Goal: Task Accomplishment & Management: Complete application form

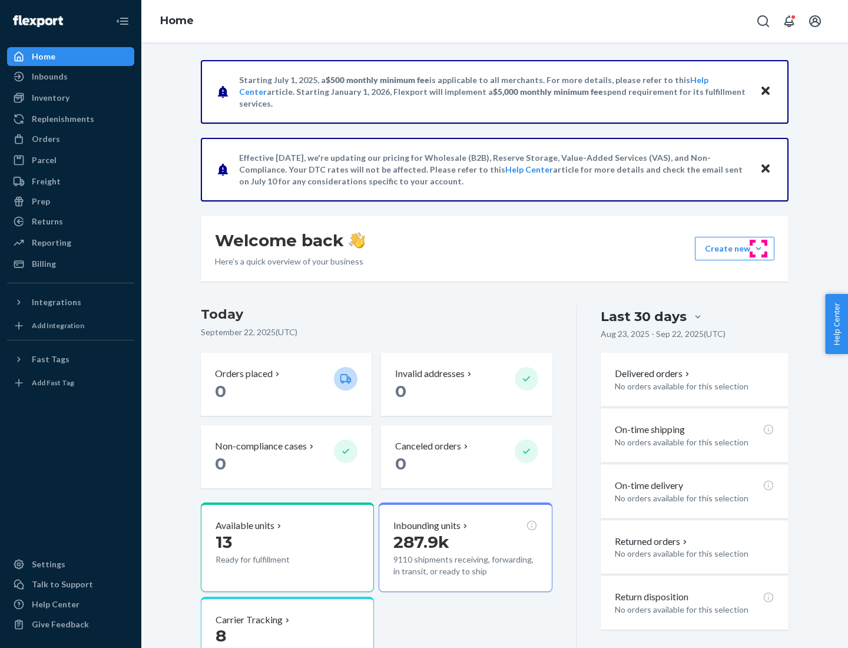
click at [759, 249] on button "Create new Create new inbound Create new order Create new product" at bounding box center [735, 249] width 80 height 24
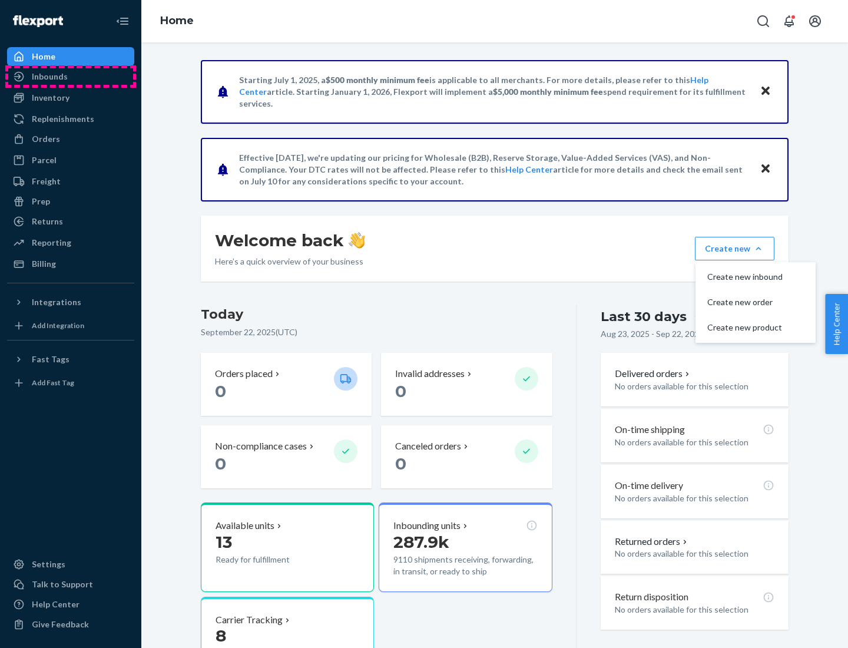
click at [71, 77] on div "Inbounds" at bounding box center [70, 76] width 125 height 16
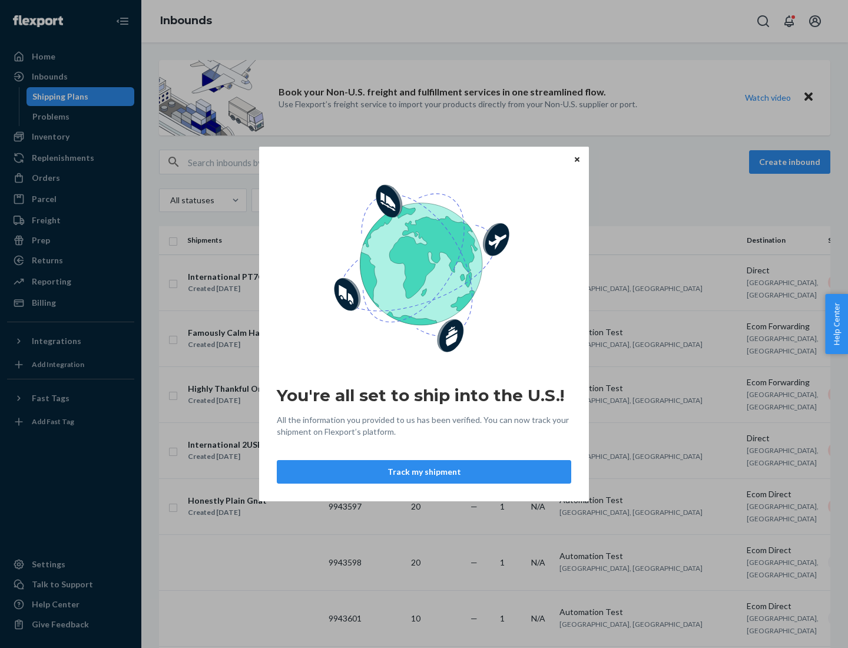
click at [577, 159] on icon "Close" at bounding box center [577, 159] width 5 height 5
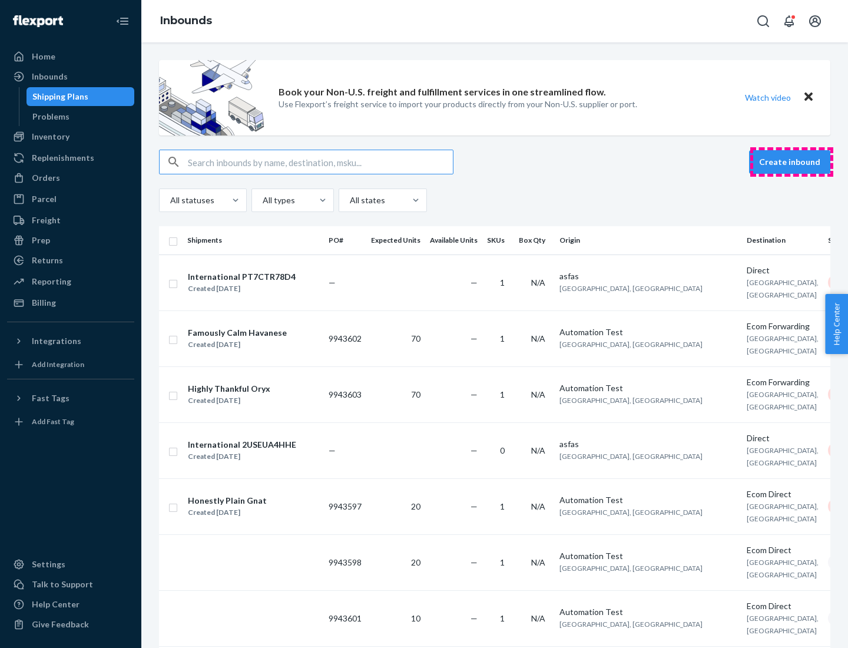
click at [792, 162] on button "Create inbound" at bounding box center [789, 162] width 81 height 24
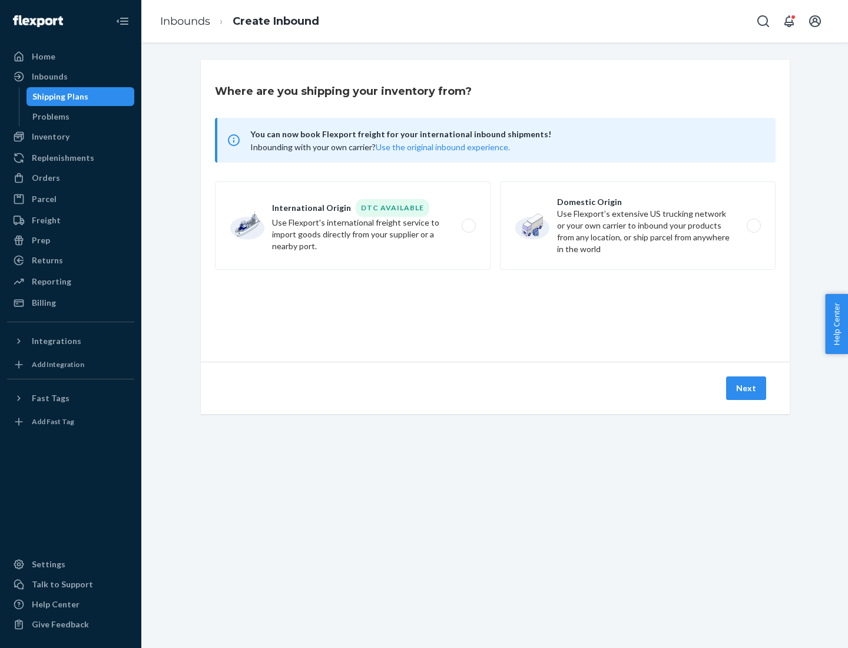
click at [638, 226] on label "Domestic Origin Use Flexport’s extensive US trucking network or your own carrie…" at bounding box center [638, 225] width 276 height 88
click at [754, 226] on input "Domestic Origin Use Flexport’s extensive US trucking network or your own carrie…" at bounding box center [758, 226] width 8 height 8
radio input "true"
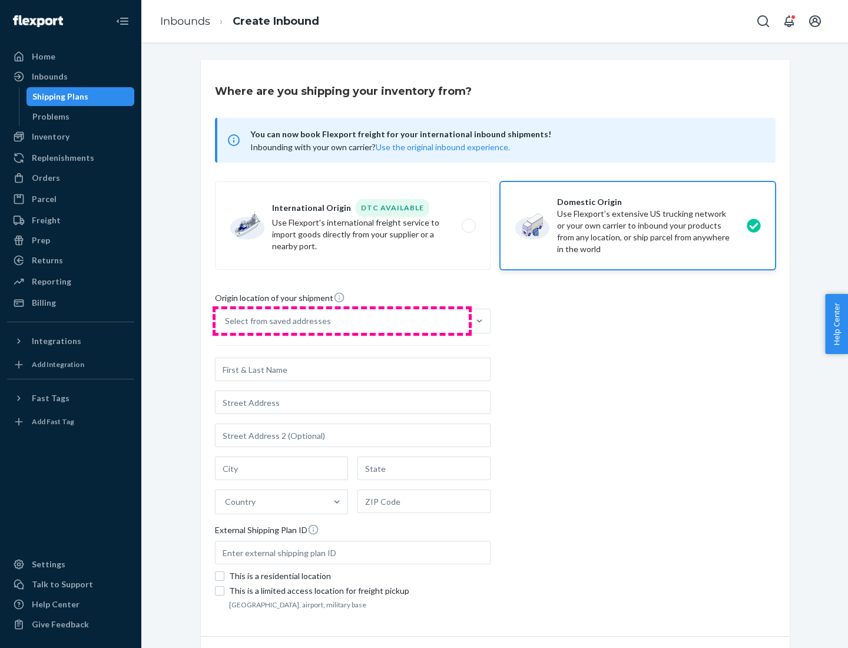
click at [342, 321] on div "Select from saved addresses" at bounding box center [342, 321] width 253 height 24
click at [226, 321] on input "Select from saved addresses" at bounding box center [225, 321] width 1 height 12
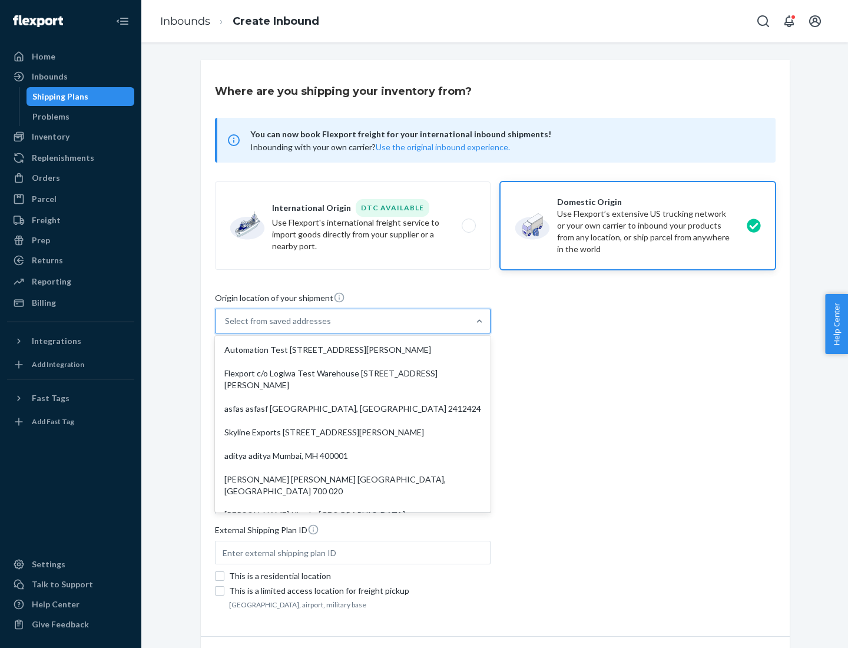
scroll to position [5, 0]
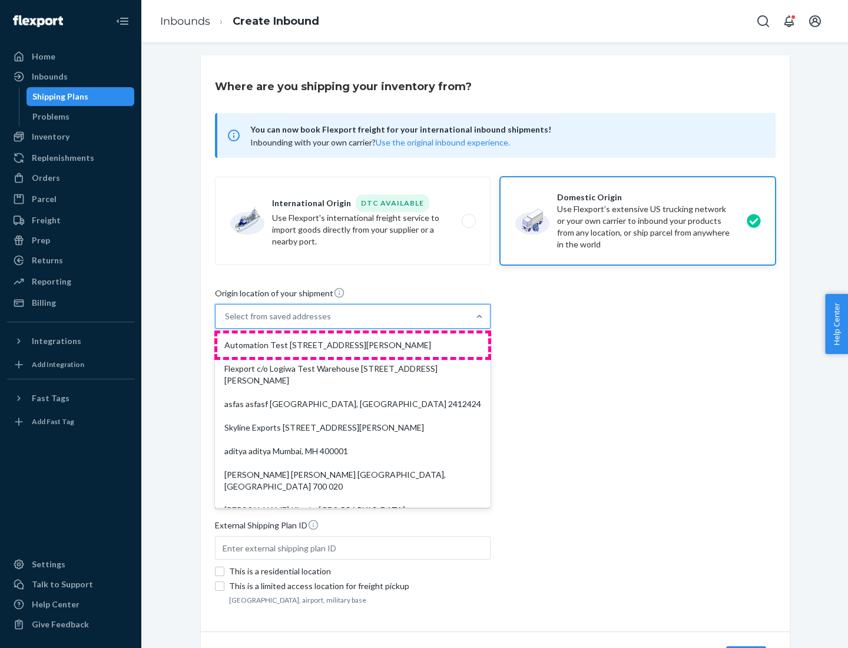
click at [353, 345] on div "Automation Test [STREET_ADDRESS][PERSON_NAME]" at bounding box center [352, 345] width 271 height 24
click at [226, 322] on input "option Automation Test [STREET_ADDRESS][PERSON_NAME]. 9 results available. Use …" at bounding box center [225, 316] width 1 height 12
type input "Automation Test"
type input "9th Floor"
type input "[GEOGRAPHIC_DATA]"
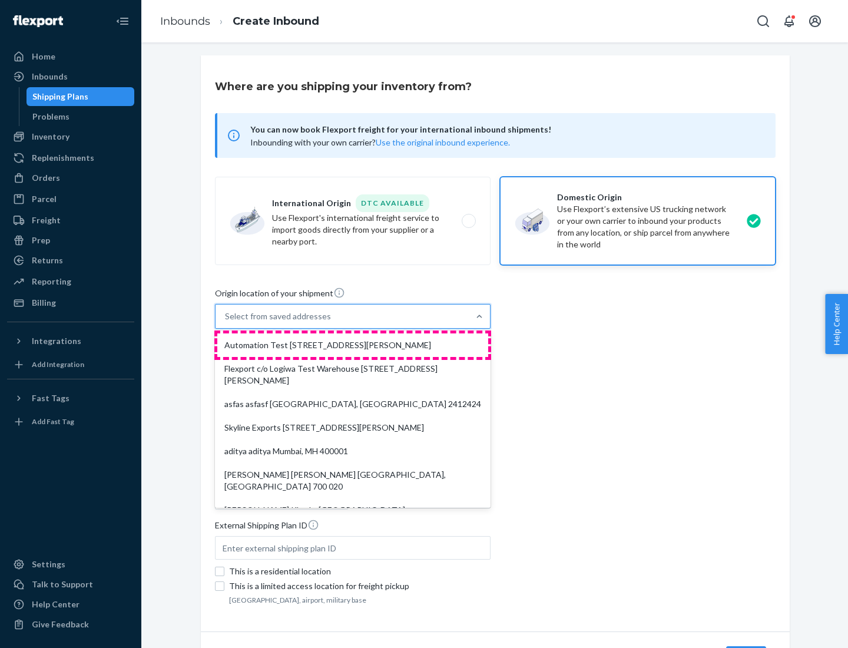
type input "CA"
type input "94104"
type input "[STREET_ADDRESS][PERSON_NAME]"
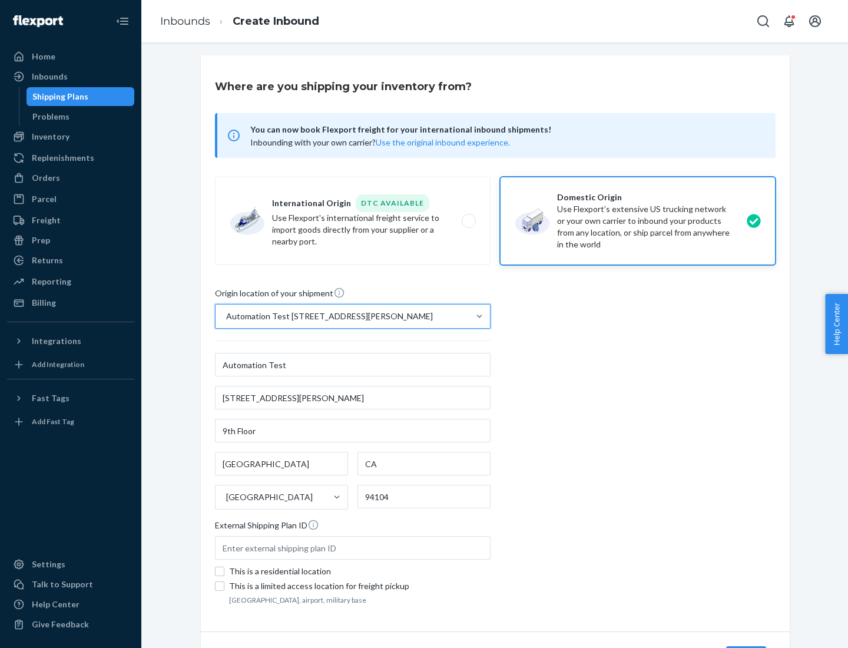
scroll to position [69, 0]
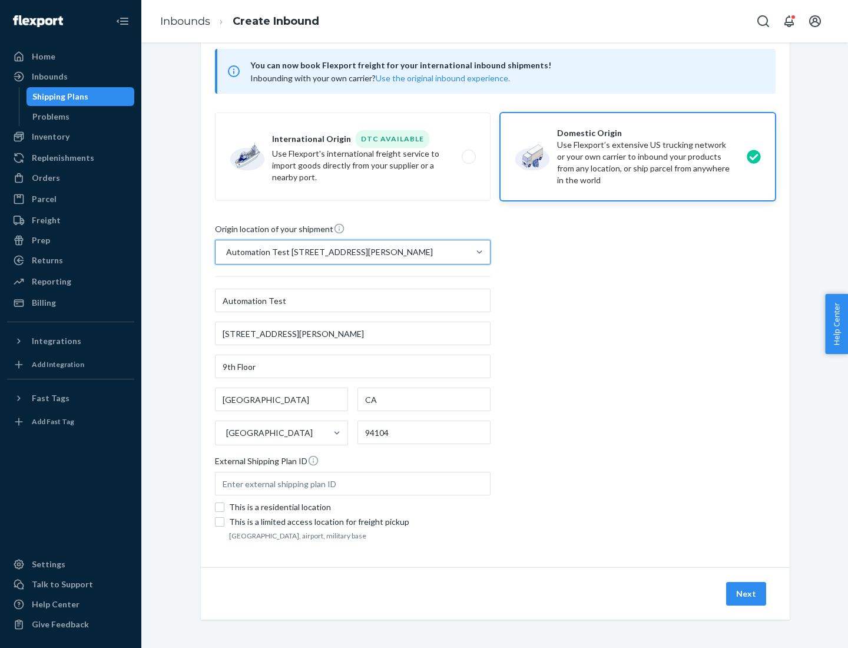
click at [747, 594] on button "Next" at bounding box center [746, 594] width 40 height 24
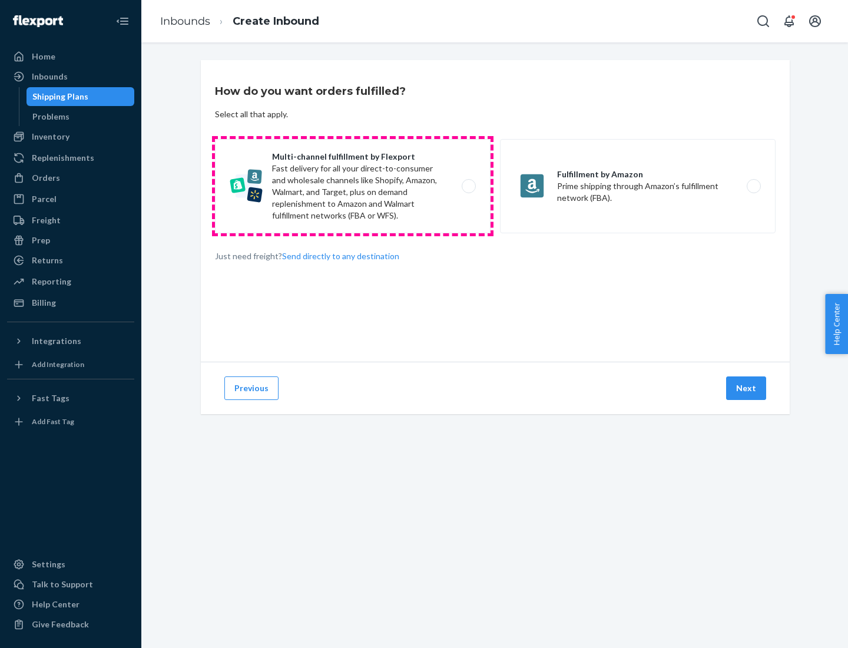
click at [353, 186] on label "Multi-channel fulfillment by Flexport Fast delivery for all your direct-to-cons…" at bounding box center [353, 186] width 276 height 94
click at [468, 186] on input "Multi-channel fulfillment by Flexport Fast delivery for all your direct-to-cons…" at bounding box center [472, 187] width 8 height 8
radio input "true"
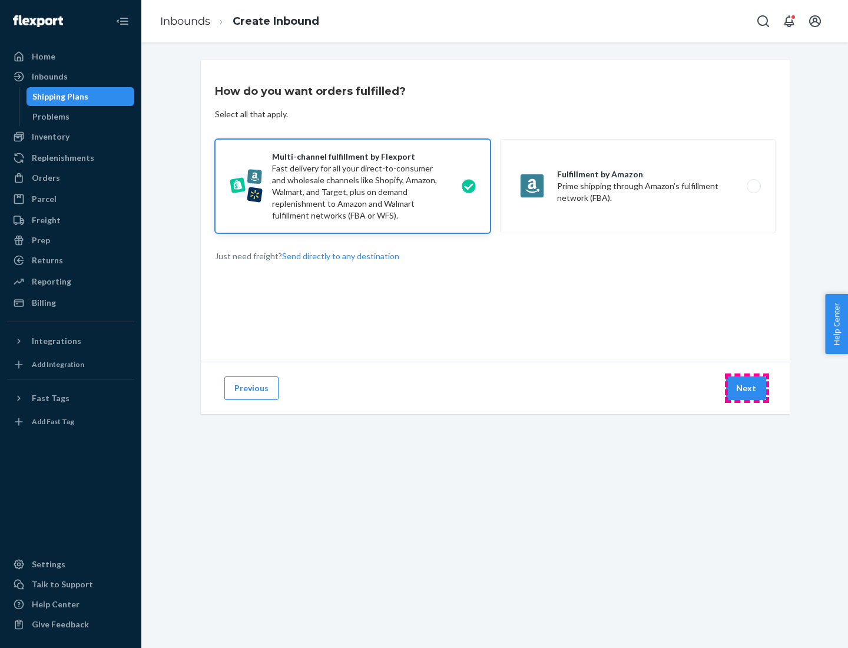
click at [747, 388] on button "Next" at bounding box center [746, 388] width 40 height 24
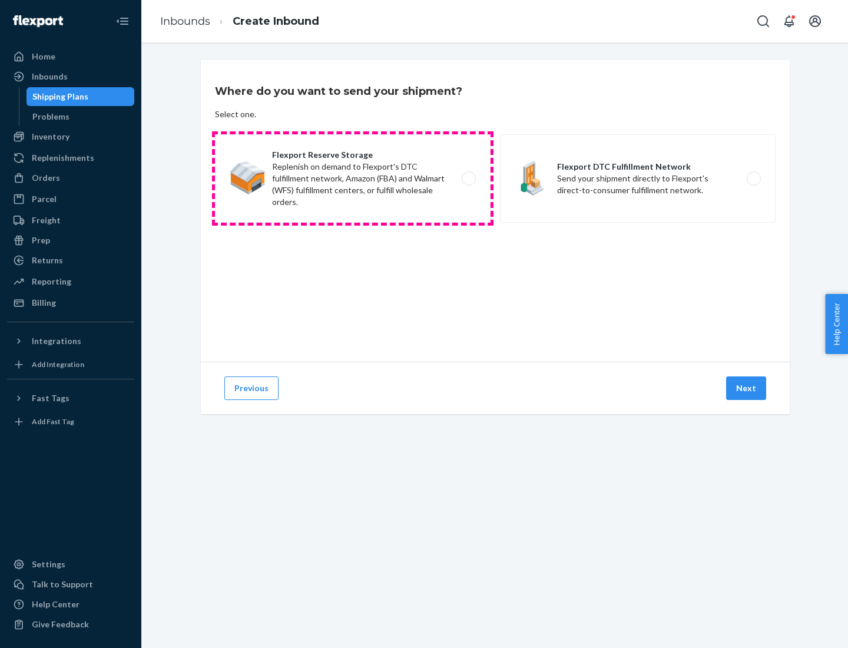
click at [353, 179] on label "Flexport Reserve Storage Replenish on demand to Flexport's DTC fulfillment netw…" at bounding box center [353, 178] width 276 height 88
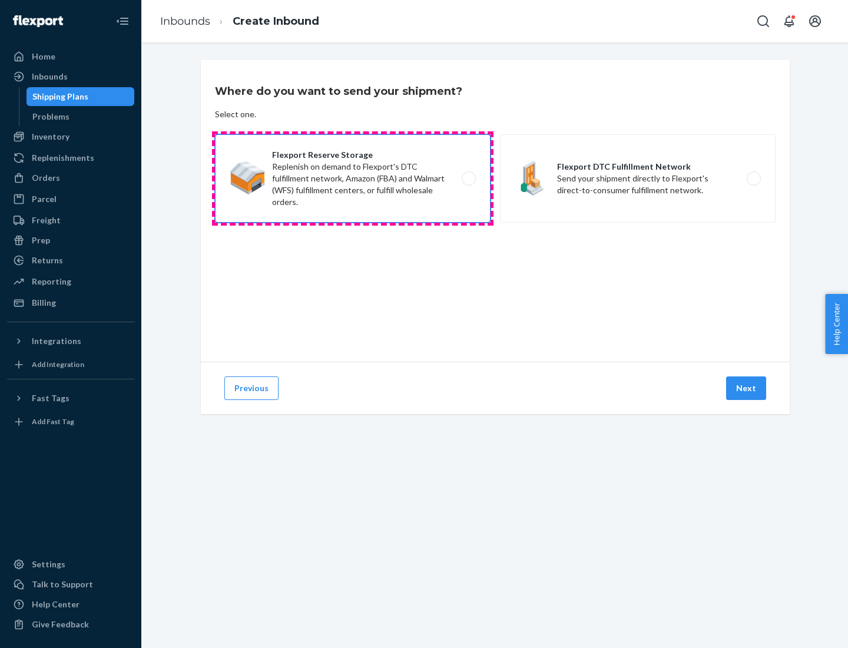
click at [468, 179] on input "Flexport Reserve Storage Replenish on demand to Flexport's DTC fulfillment netw…" at bounding box center [472, 179] width 8 height 8
radio input "true"
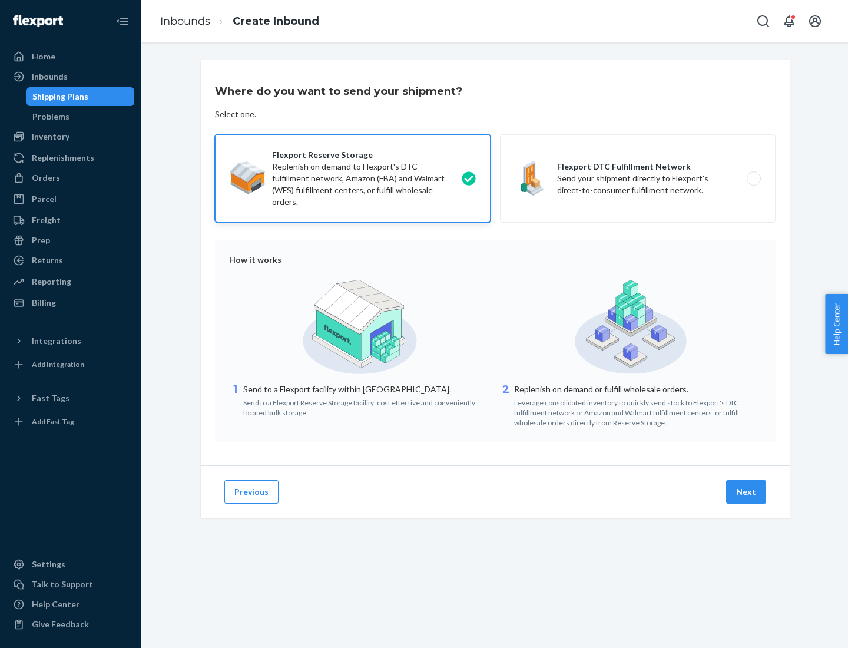
click at [747, 492] on button "Next" at bounding box center [746, 492] width 40 height 24
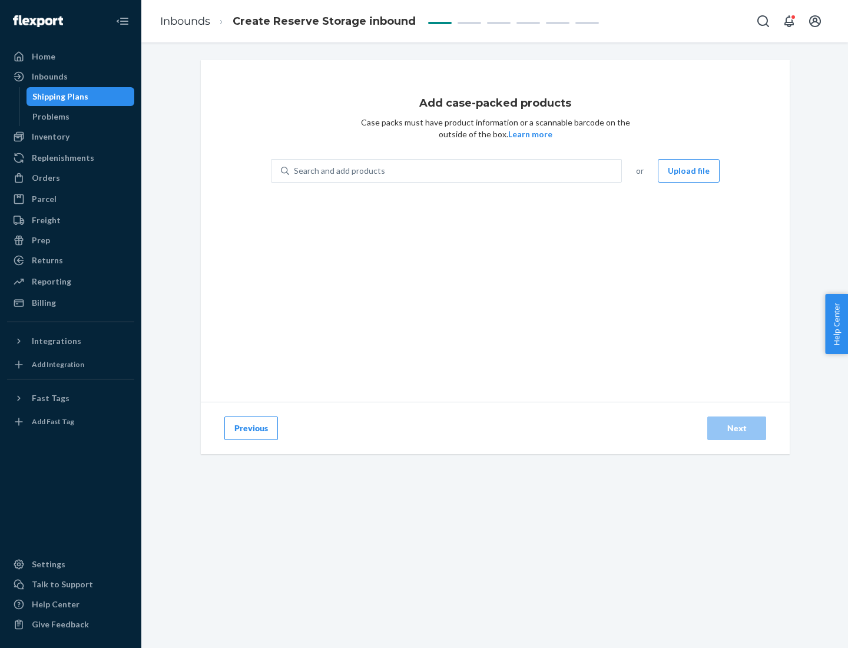
click at [456, 171] on div "Search and add products" at bounding box center [455, 170] width 332 height 21
click at [295, 171] on input "Search and add products" at bounding box center [294, 171] width 1 height 12
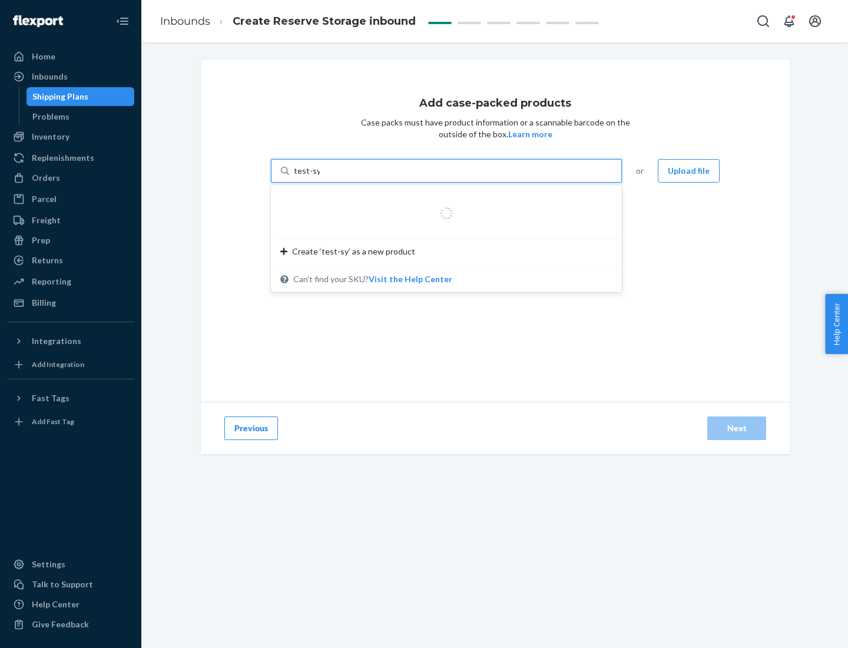
type input "test-syn"
click at [442, 199] on div "test - syn - test" at bounding box center [441, 199] width 323 height 12
click at [325, 177] on input "test-syn" at bounding box center [309, 171] width 31 height 12
type input "1"
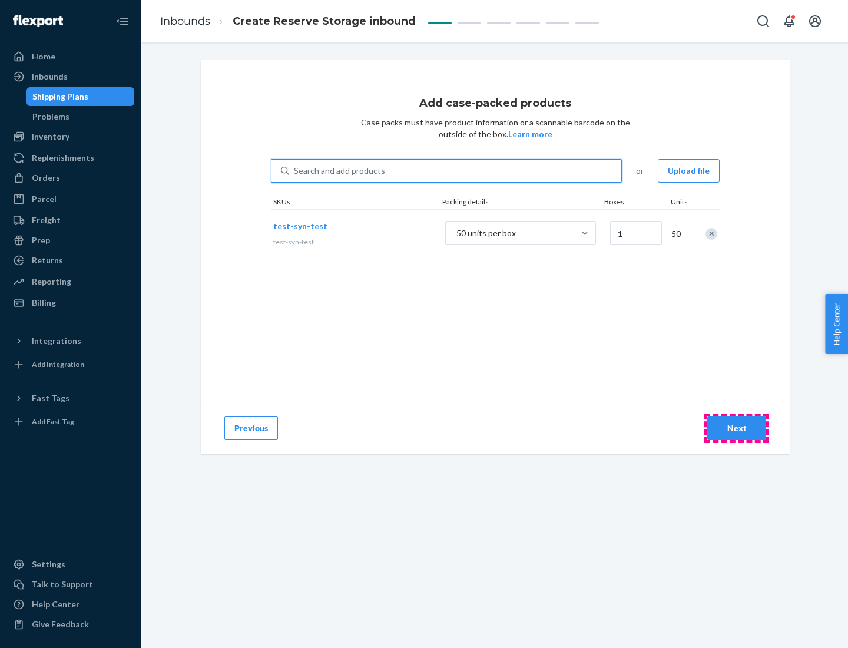
click at [737, 428] on div "Next" at bounding box center [737, 428] width 39 height 12
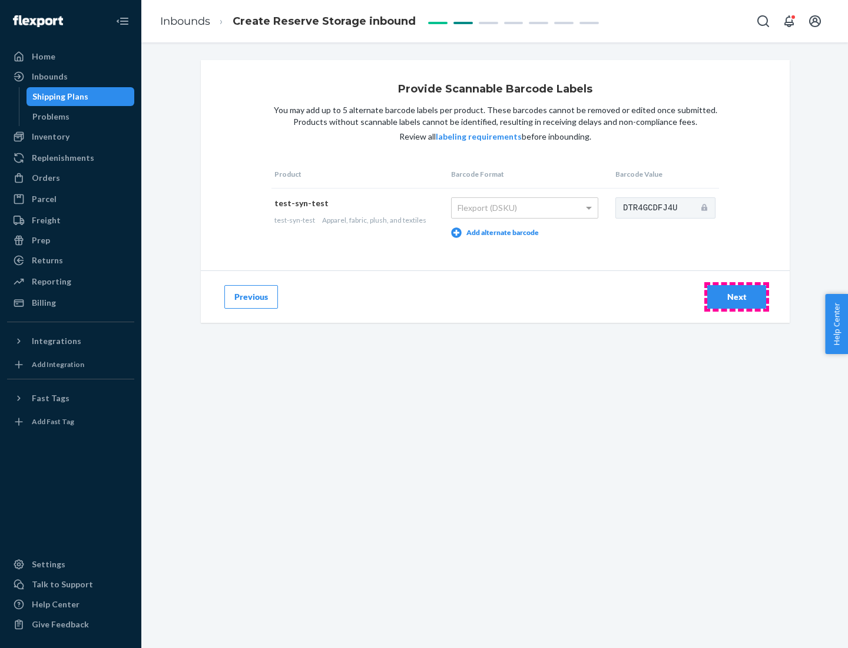
click at [737, 296] on div "Next" at bounding box center [737, 297] width 39 height 12
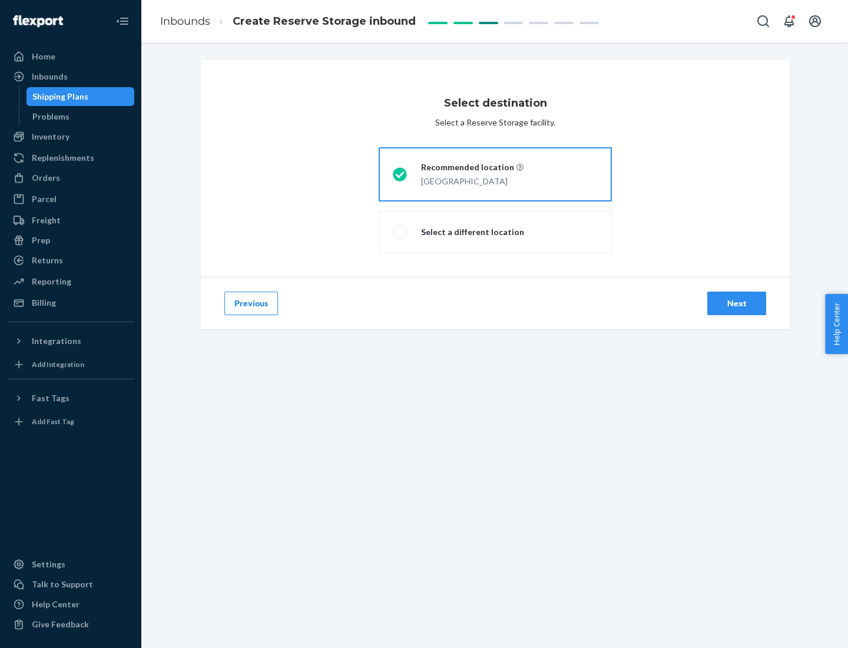
click at [737, 303] on div "Next" at bounding box center [737, 304] width 39 height 12
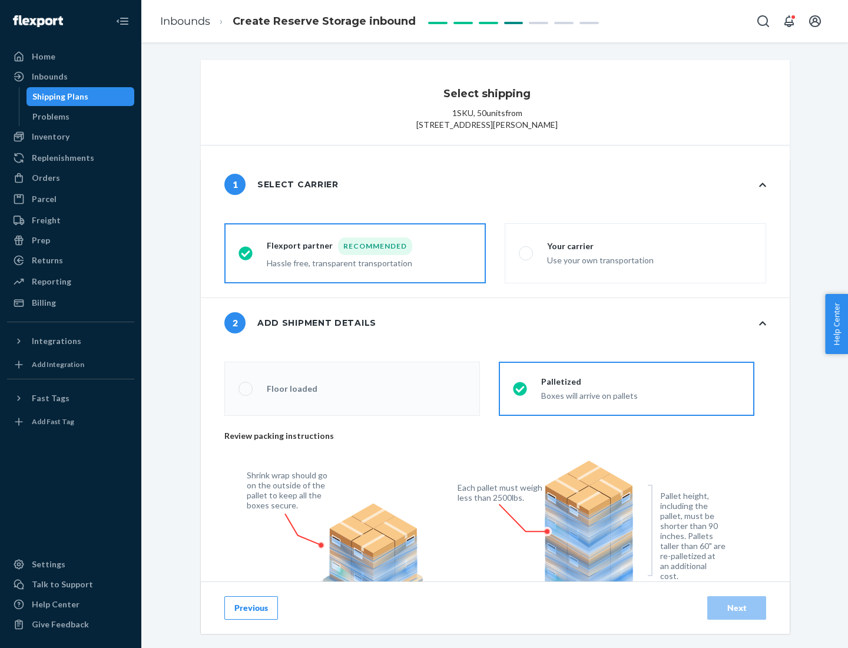
radio input "false"
type input "1"
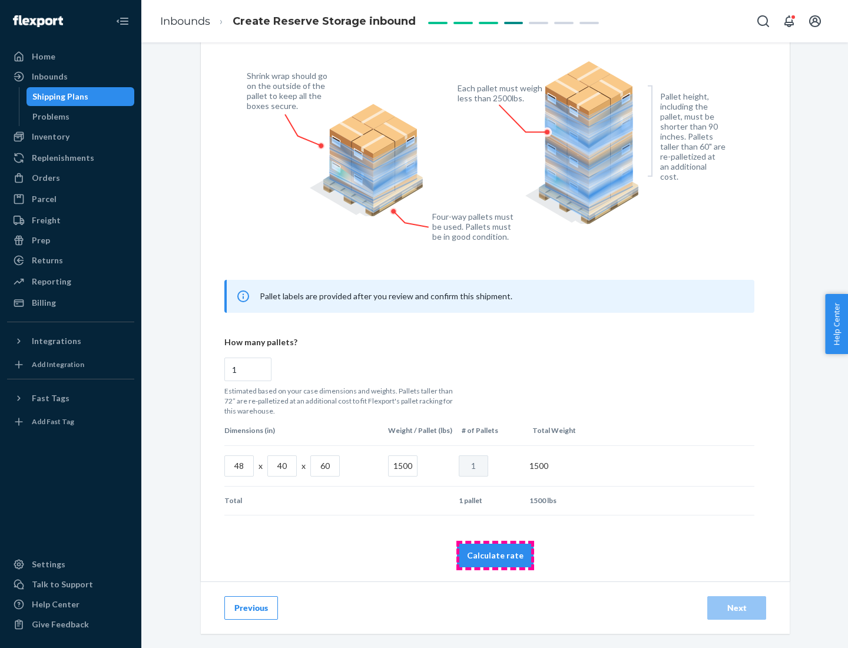
click at [495, 555] on button "Calculate rate" at bounding box center [495, 556] width 77 height 24
radio input "false"
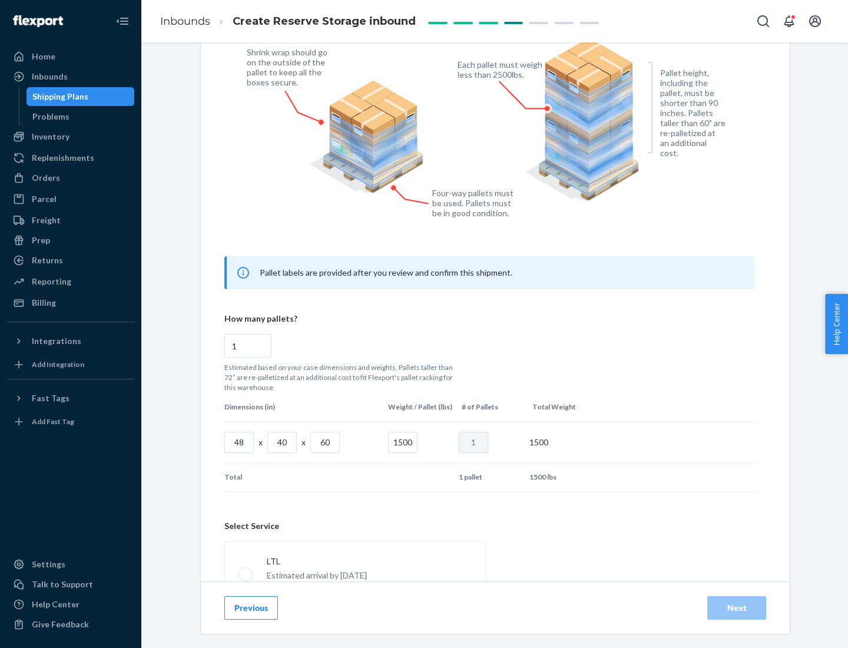
scroll to position [521, 0]
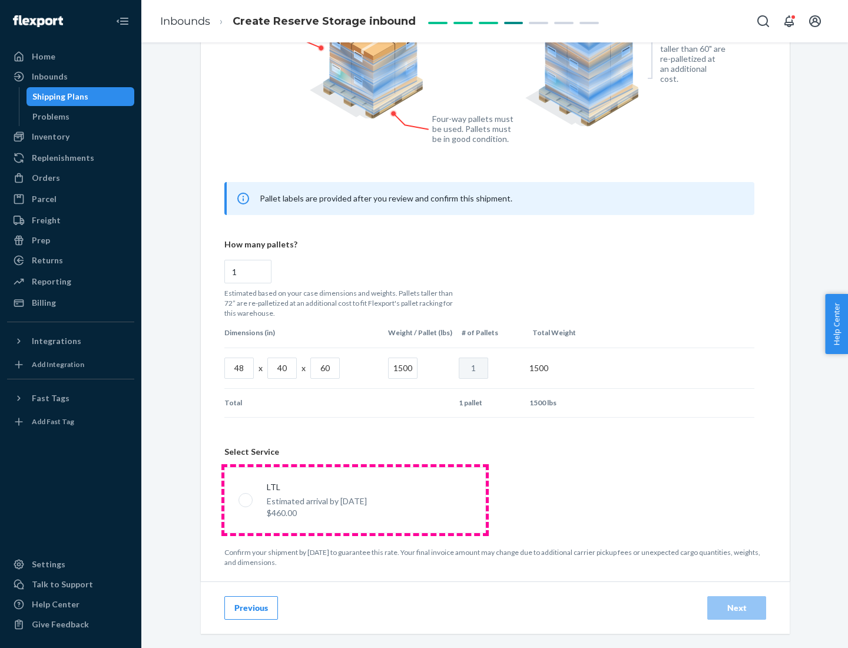
click at [355, 500] on p "Estimated arrival by [DATE]" at bounding box center [317, 501] width 100 height 12
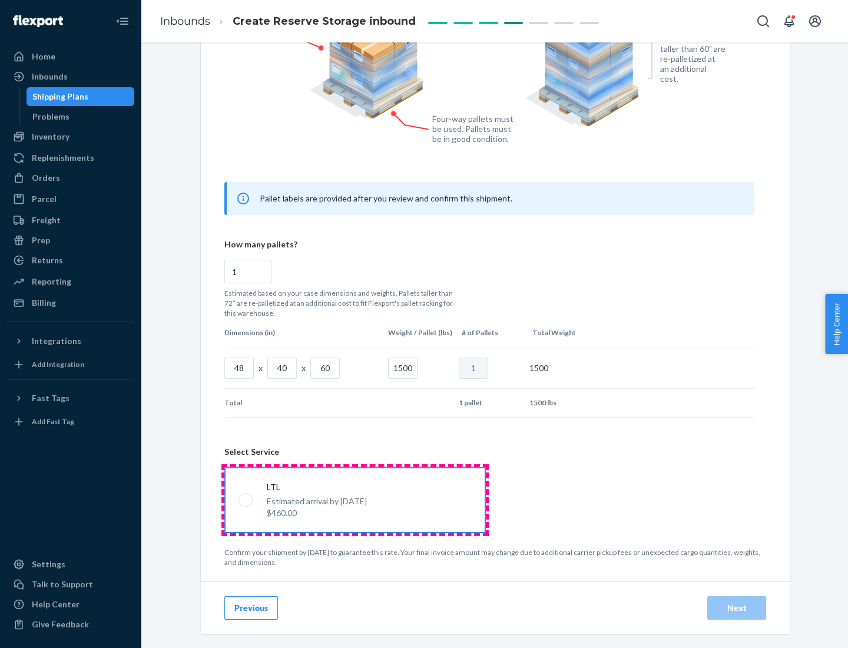
click at [246, 500] on input "LTL Estimated arrival by [DATE] $460.00" at bounding box center [243, 500] width 8 height 8
radio input "true"
radio input "false"
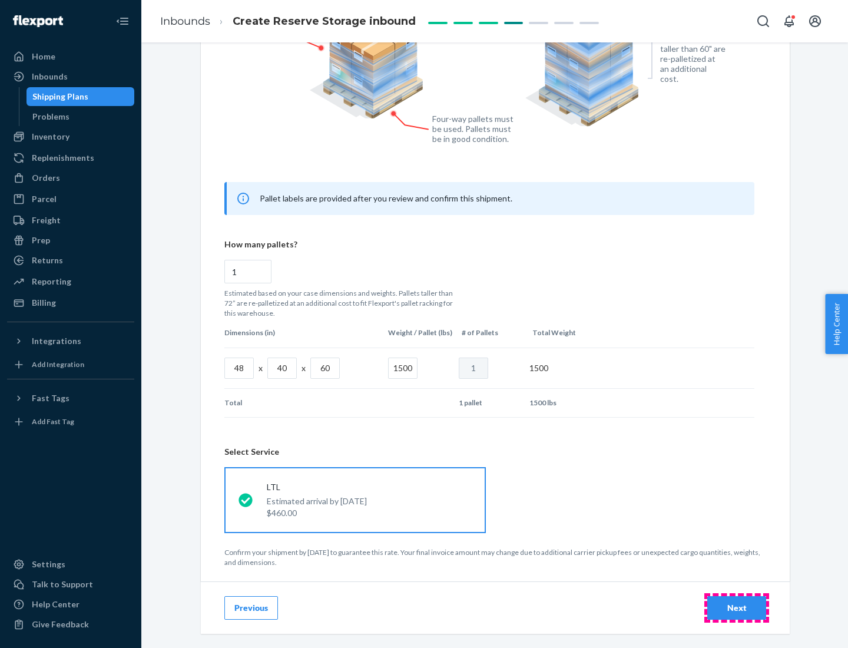
click at [737, 607] on div "Next" at bounding box center [737, 608] width 39 height 12
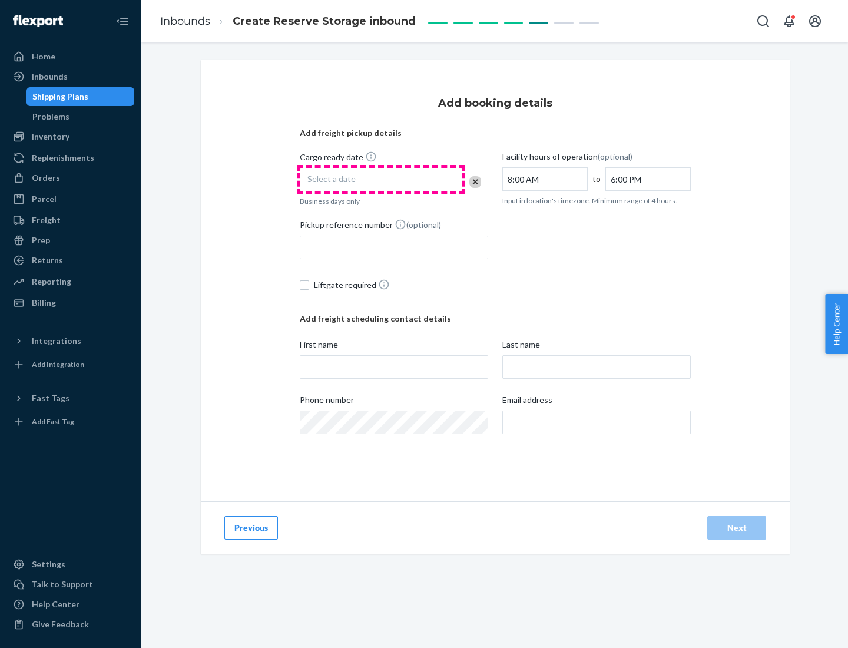
click at [381, 180] on div "Select a date" at bounding box center [381, 180] width 163 height 24
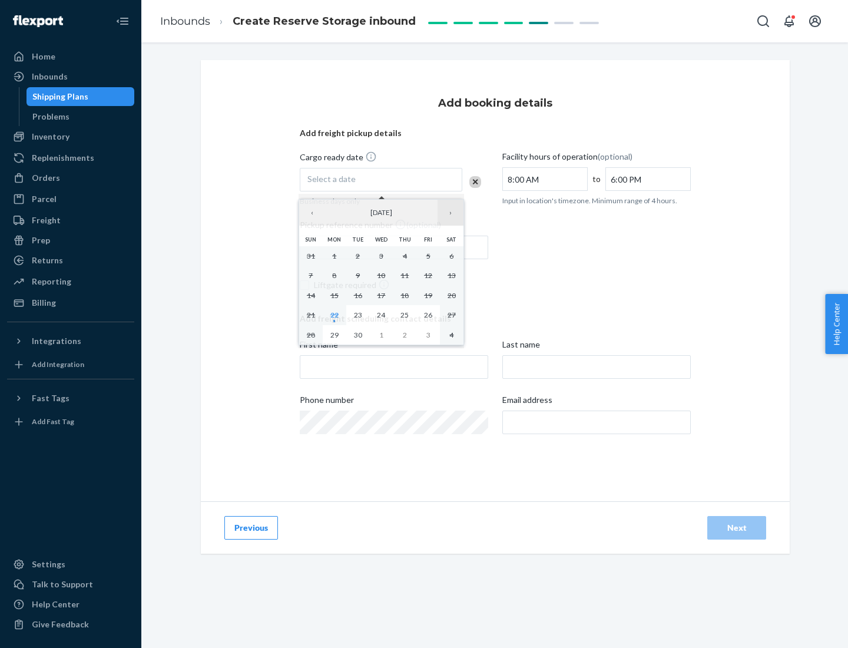
click at [451, 213] on button "›" at bounding box center [451, 213] width 26 height 26
click at [405, 315] on abbr "23" at bounding box center [405, 314] width 8 height 9
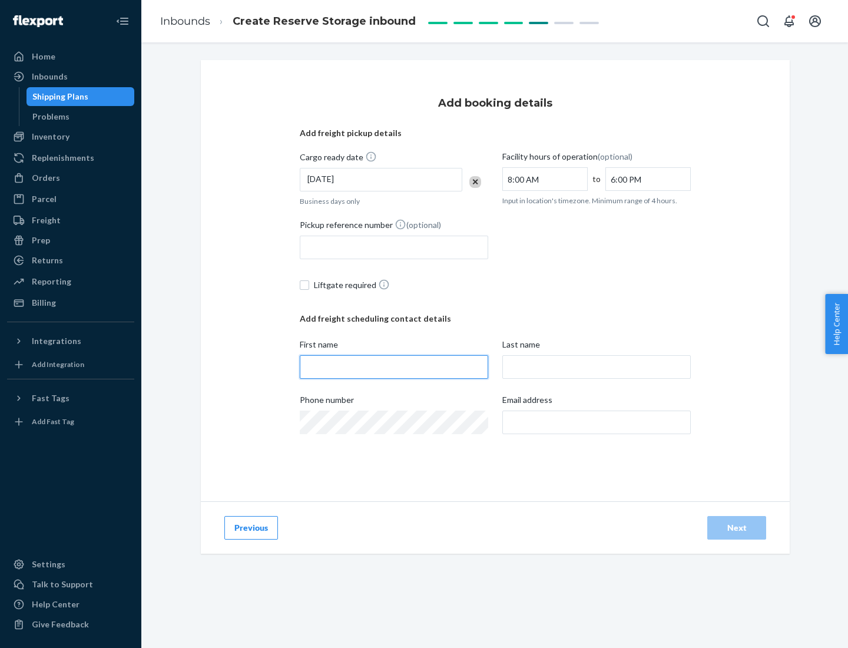
click at [394, 367] on input "First name" at bounding box center [394, 367] width 189 height 24
type input "[PERSON_NAME]"
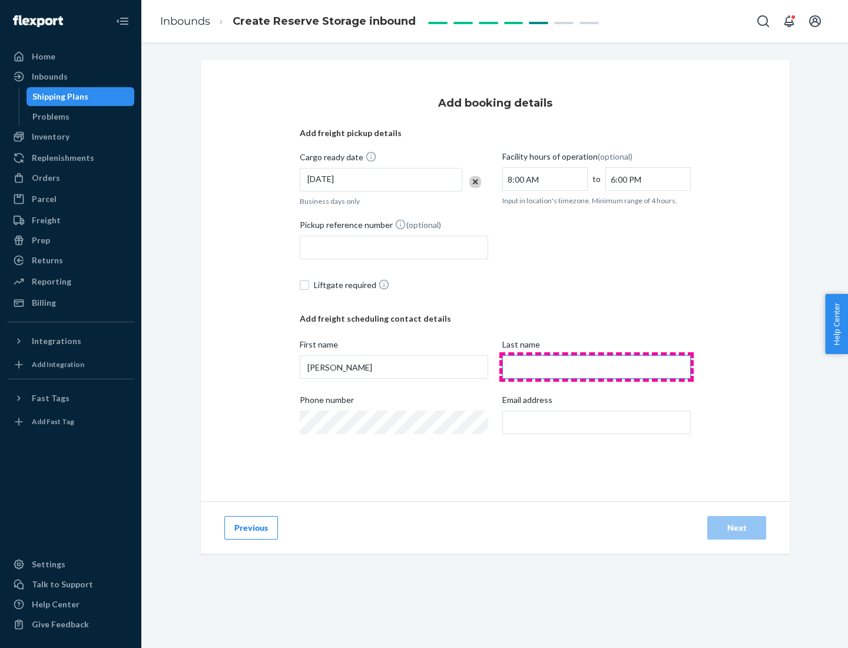
click at [597, 367] on input "Last name" at bounding box center [597, 367] width 189 height 24
type input "Doe"
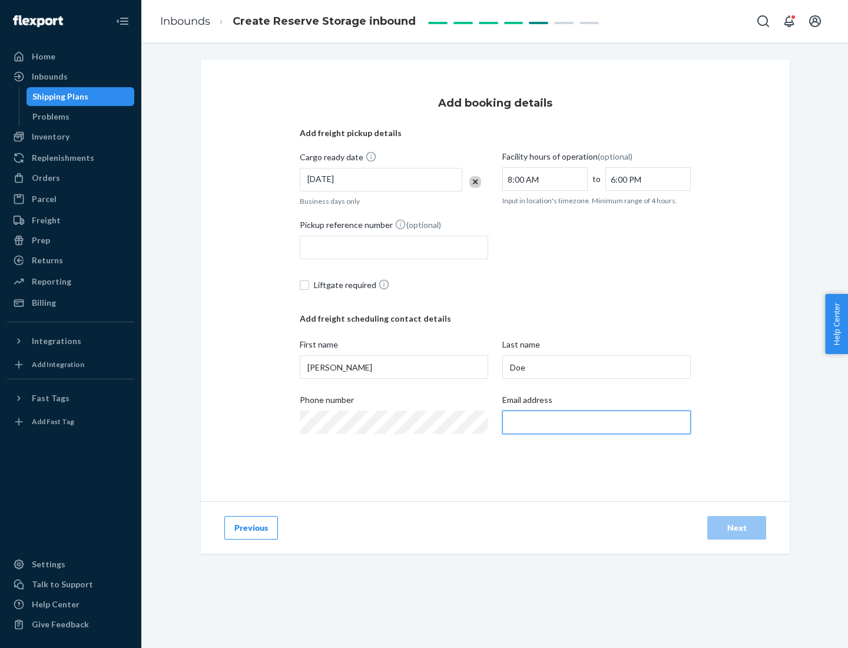
click at [597, 422] on input "Email address" at bounding box center [597, 423] width 189 height 24
type input "[EMAIL_ADDRESS][DOMAIN_NAME]"
click at [737, 528] on div "Next" at bounding box center [737, 528] width 39 height 12
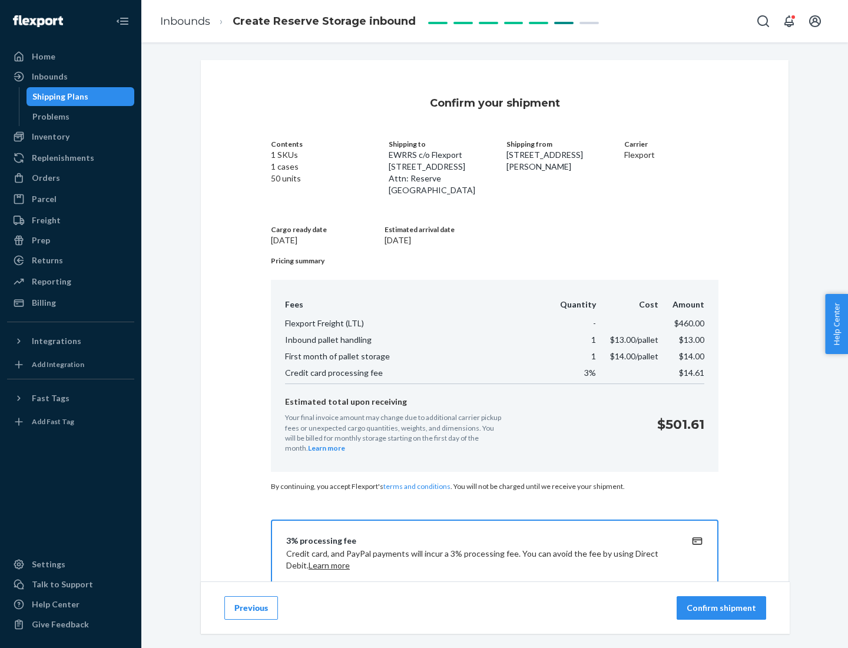
scroll to position [170, 0]
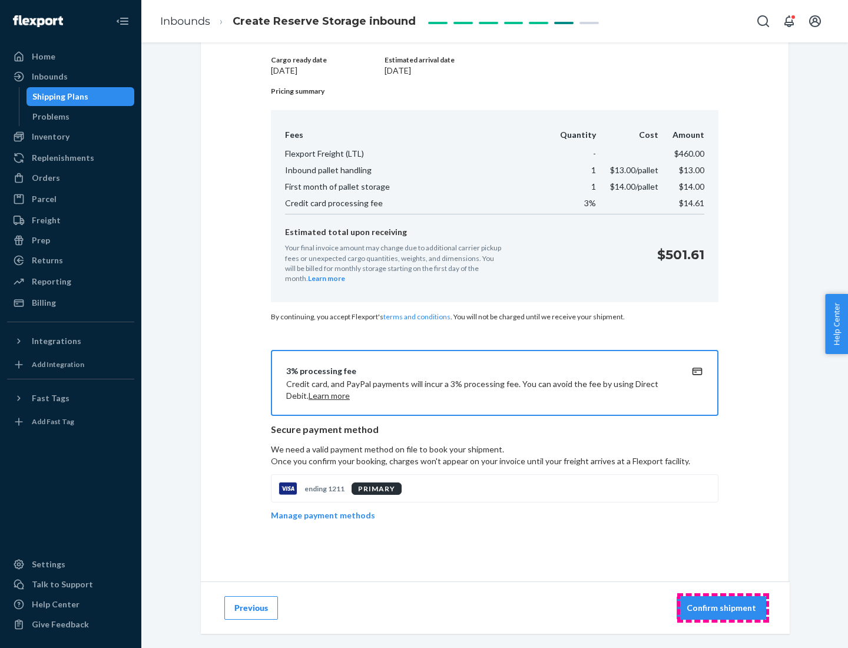
click at [723, 608] on p "Confirm shipment" at bounding box center [722, 608] width 70 height 12
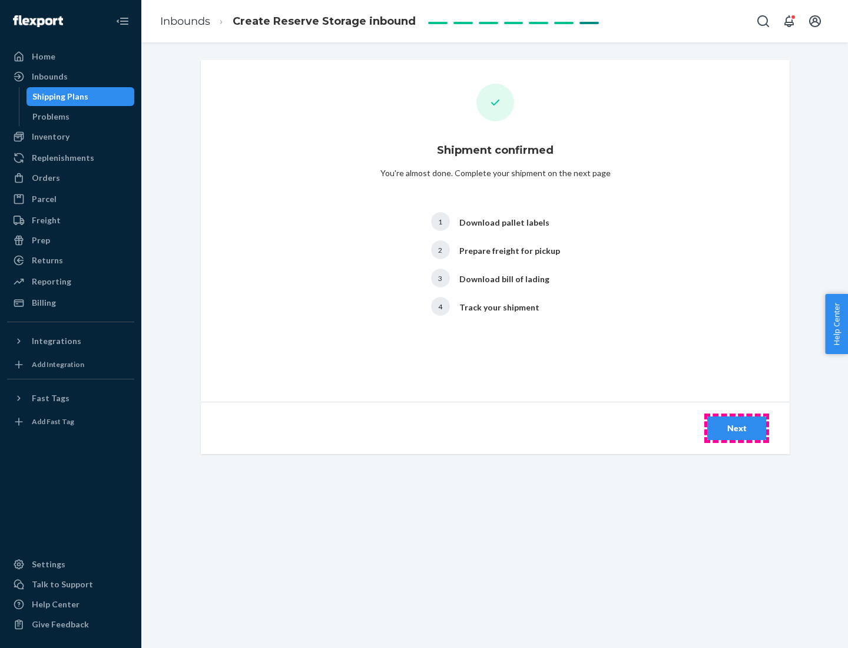
click at [737, 428] on div "Next" at bounding box center [737, 428] width 39 height 12
